Goal: Navigation & Orientation: Find specific page/section

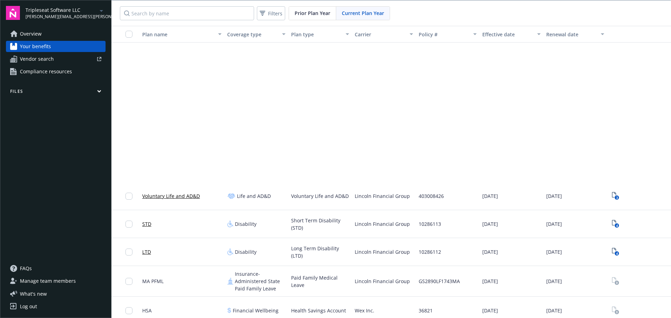
scroll to position [174, 0]
